Goal: Find specific page/section: Find specific page/section

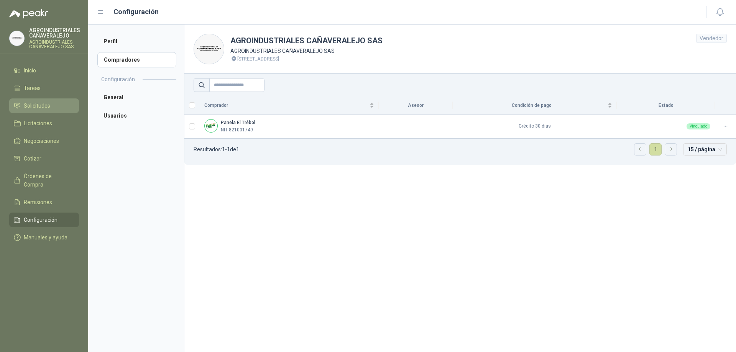
click at [36, 101] on link "Solicitudes" at bounding box center [44, 105] width 70 height 15
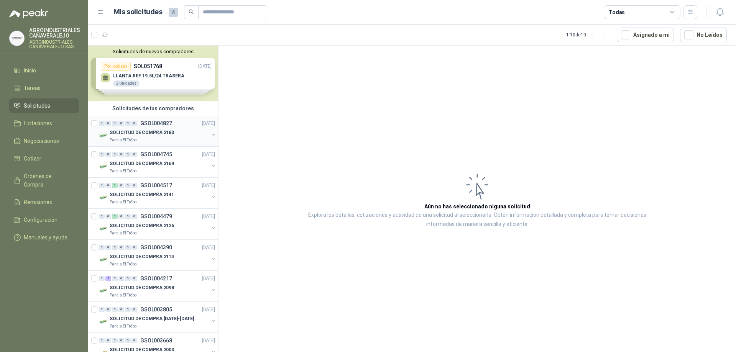
click at [141, 134] on p "SOLICITUD DE COMPRA 2183" at bounding box center [142, 132] width 64 height 7
click at [141, 154] on p "GSOL004745" at bounding box center [156, 154] width 32 height 5
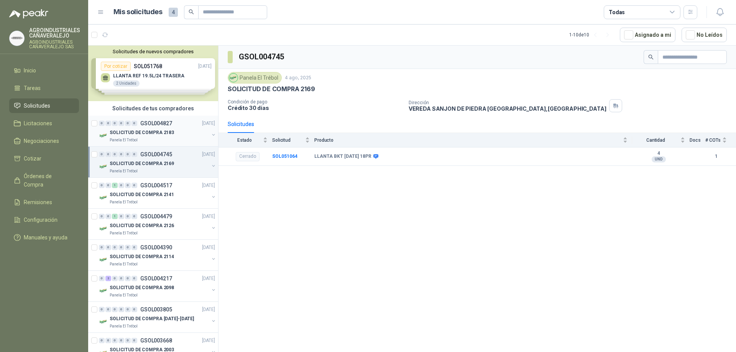
click at [190, 131] on div "SOLICITUD DE COMPRA 2183" at bounding box center [159, 132] width 99 height 9
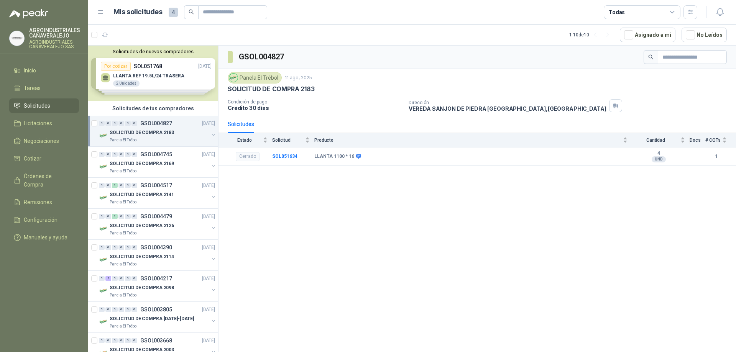
click at [42, 150] on ul "Inicio Tareas Solicitudes Licitaciones Negociaciones Cotizar Órdenes de Compra …" at bounding box center [44, 155] width 88 height 185
click at [30, 177] on span "Órdenes de Compra" at bounding box center [48, 180] width 48 height 17
